Goal: Register for event/course

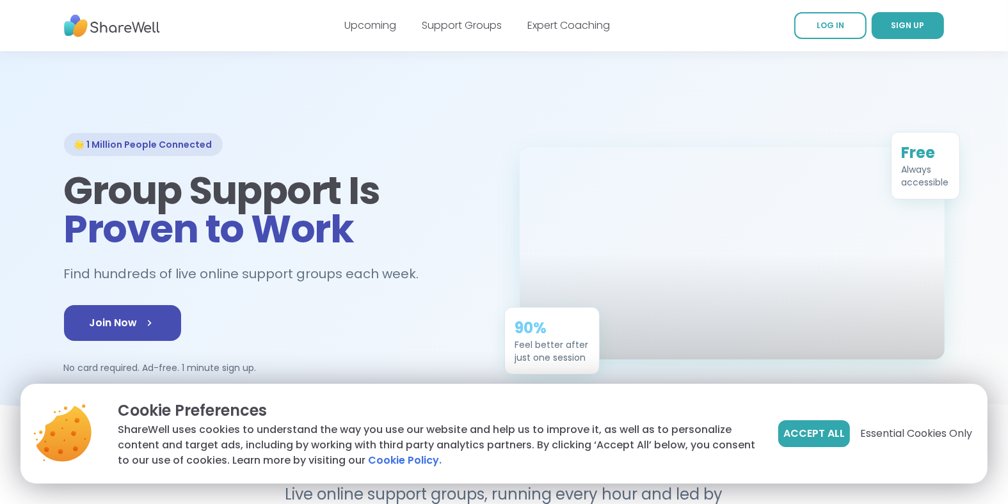
click at [830, 437] on span "Accept All" at bounding box center [814, 433] width 61 height 15
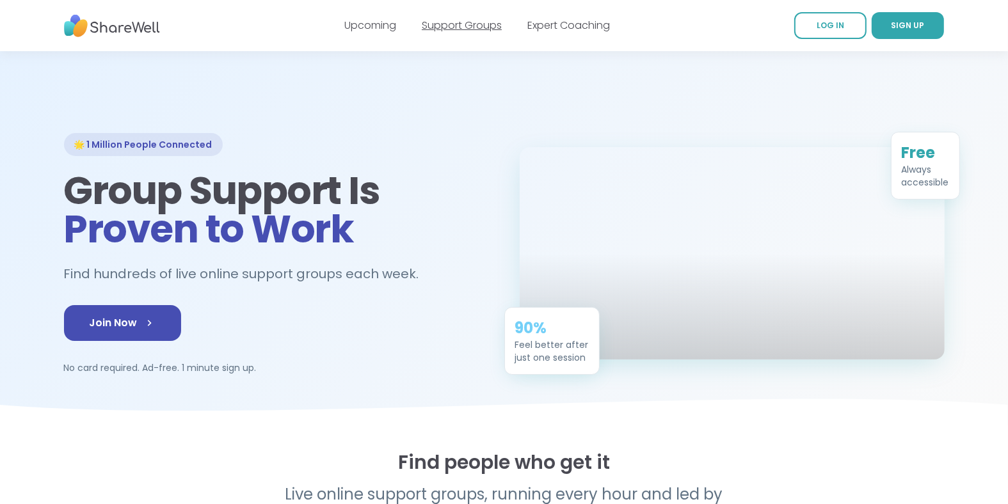
click at [480, 27] on link "Support Groups" at bounding box center [462, 25] width 80 height 15
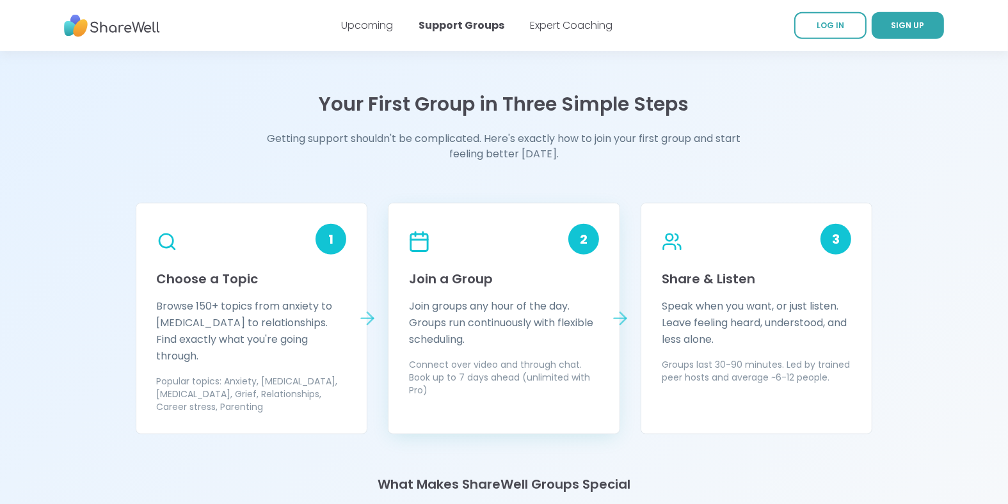
scroll to position [1024, 0]
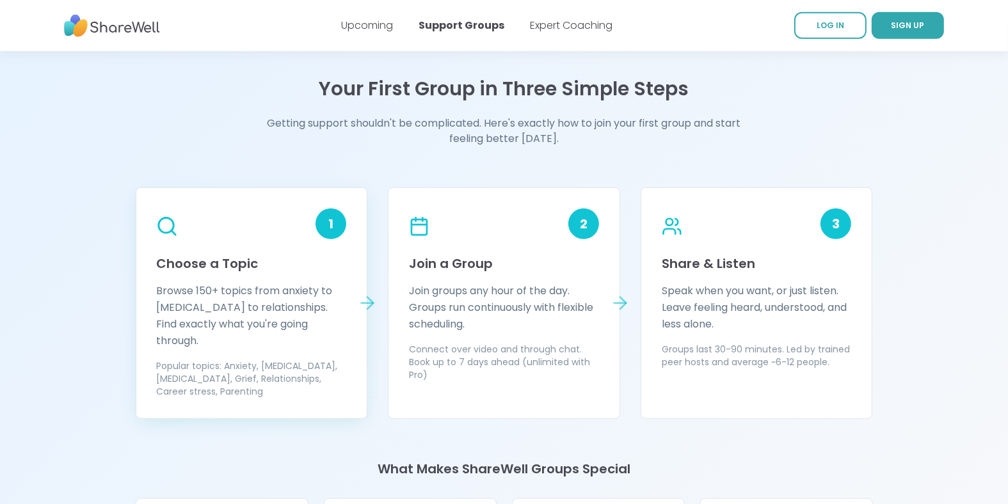
click at [248, 261] on h3 "Choose a Topic" at bounding box center [252, 264] width 190 height 18
click at [299, 360] on p "Popular topics: Anxiety, [MEDICAL_DATA], [MEDICAL_DATA], Grief, Relationships, …" at bounding box center [252, 379] width 190 height 38
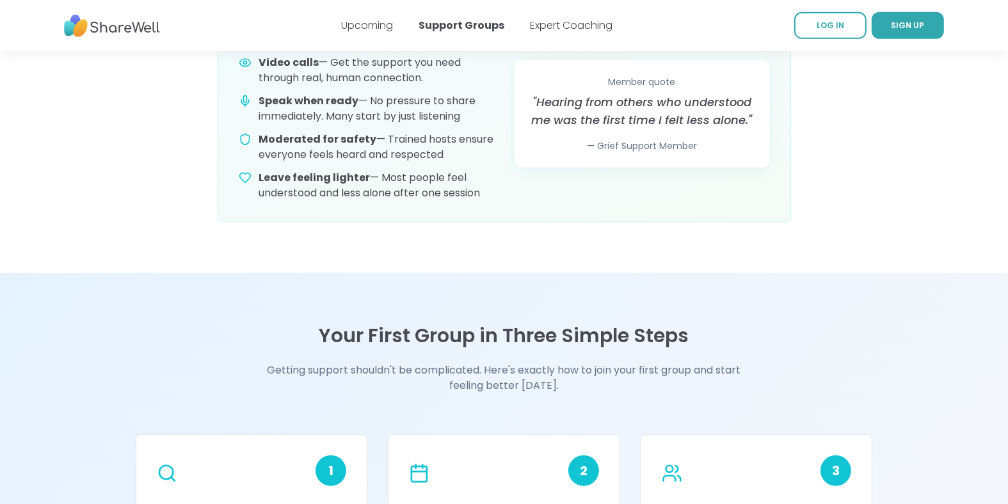
scroll to position [640, 0]
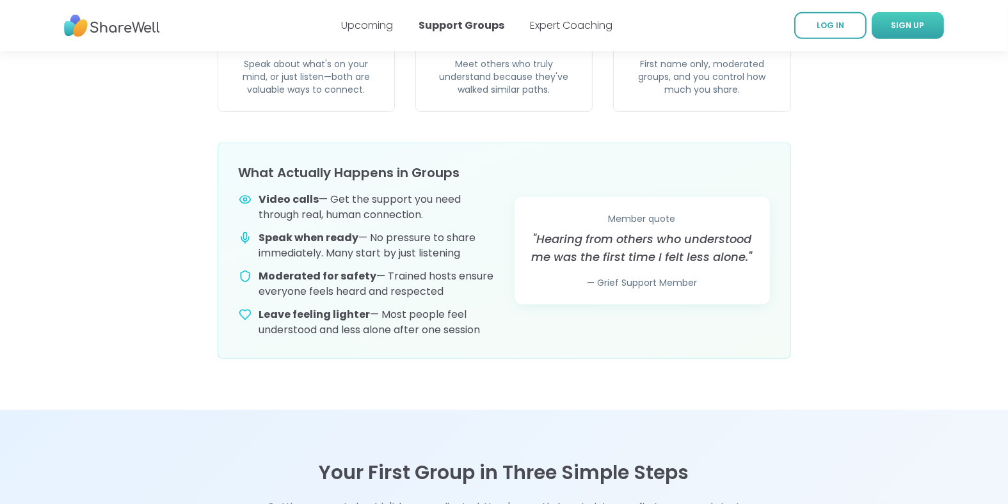
click at [899, 31] on span "SIGN UP" at bounding box center [908, 26] width 33 height 12
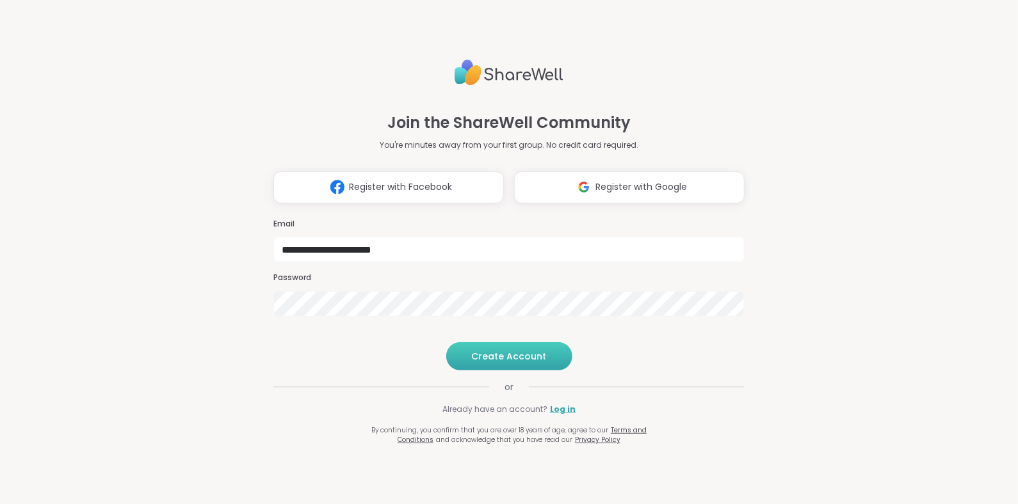
click at [522, 363] on span "Create Account" at bounding box center [509, 356] width 75 height 13
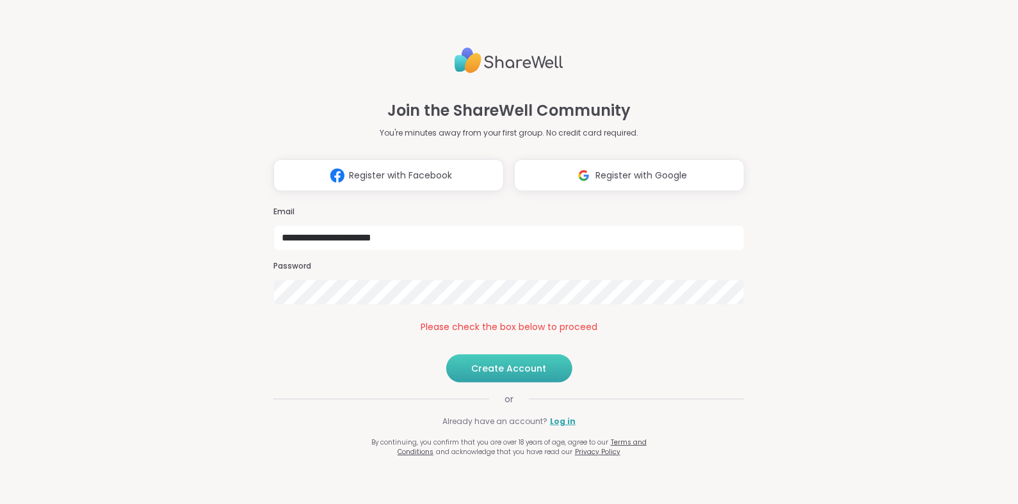
click at [508, 375] on span "Create Account" at bounding box center [509, 368] width 75 height 13
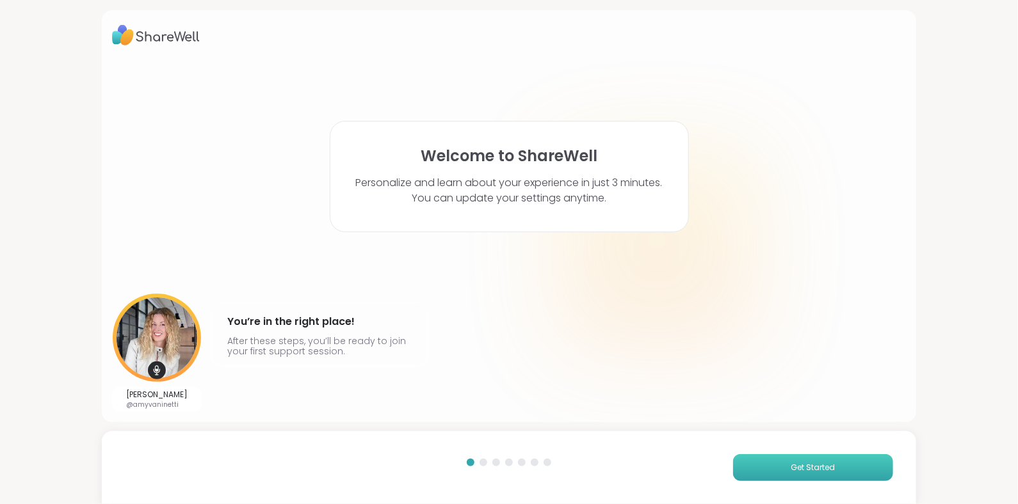
click at [803, 467] on span "Get Started" at bounding box center [813, 468] width 44 height 12
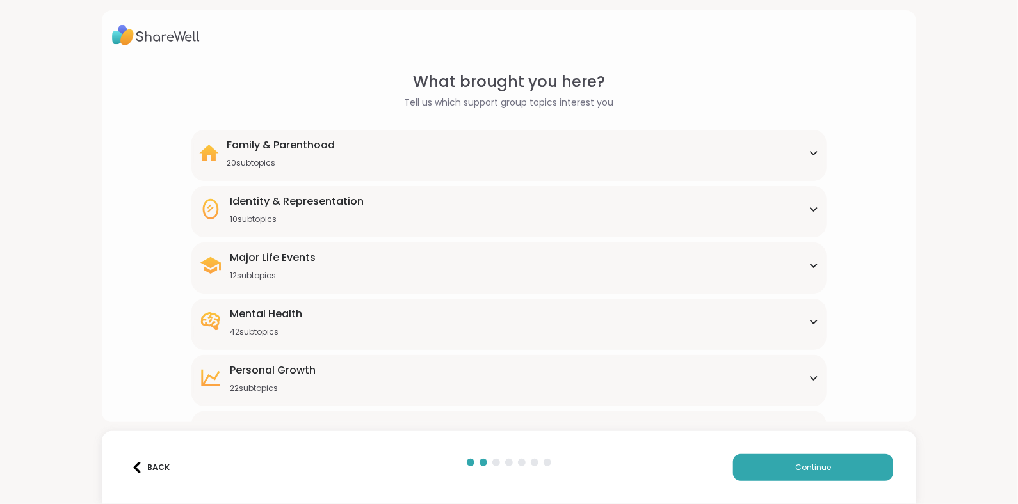
click at [299, 321] on div "Mental Health" at bounding box center [266, 314] width 72 height 15
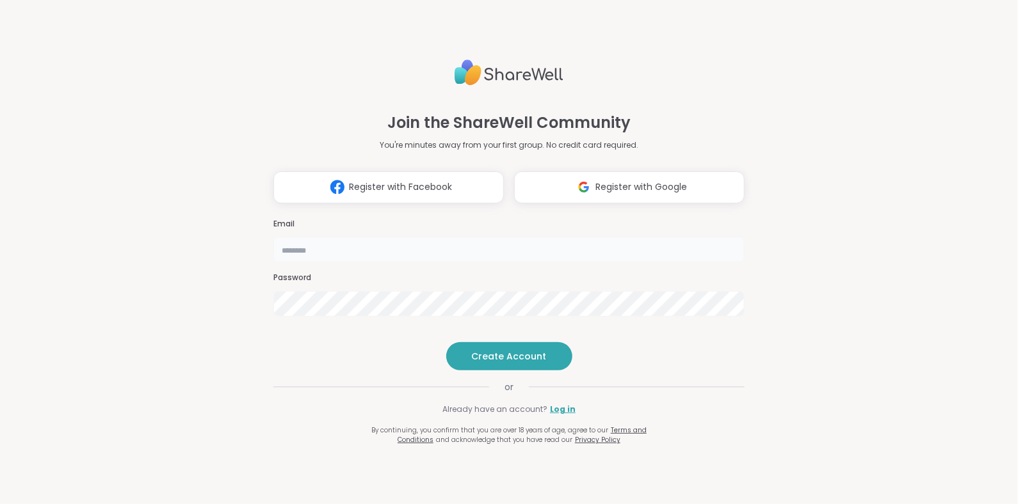
type input "**********"
